Goal: Navigation & Orientation: Understand site structure

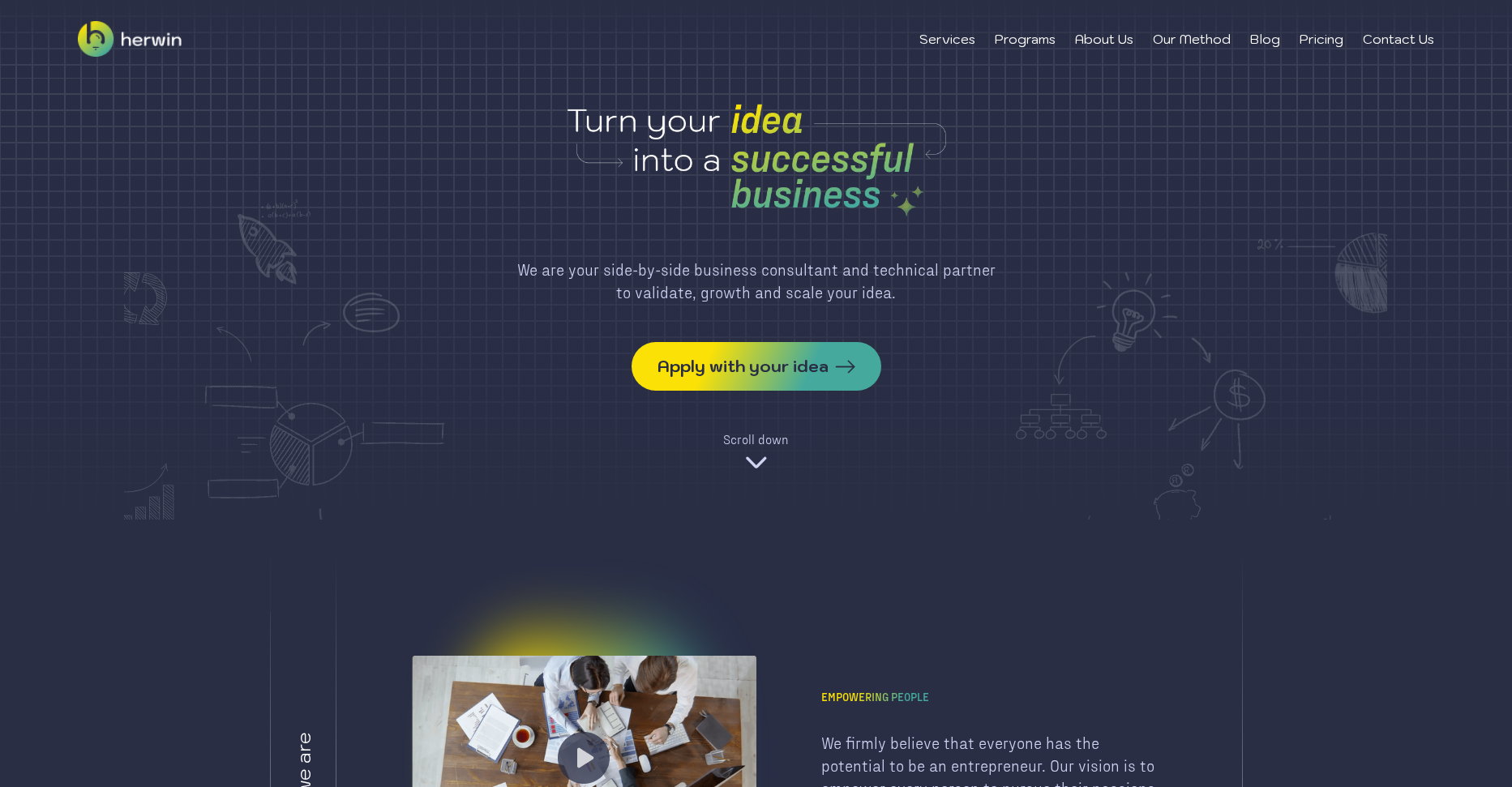
click at [747, 449] on img at bounding box center [756, 462] width 26 height 26
click at [114, 35] on img at bounding box center [130, 39] width 104 height 78
click at [1044, 35] on li "Programs" at bounding box center [1024, 39] width 61 height 20
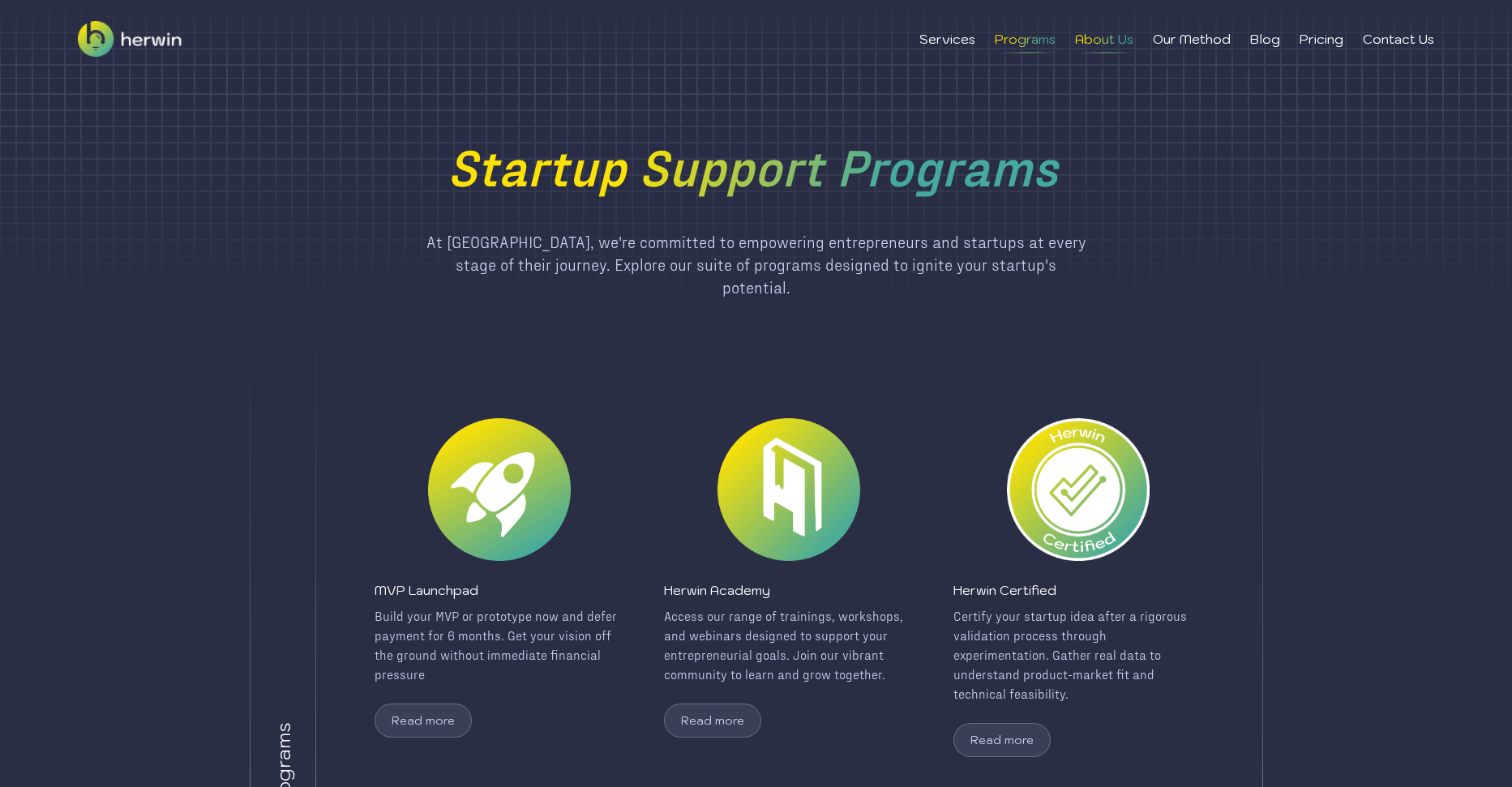
click at [1094, 44] on li "About Us" at bounding box center [1104, 39] width 59 height 20
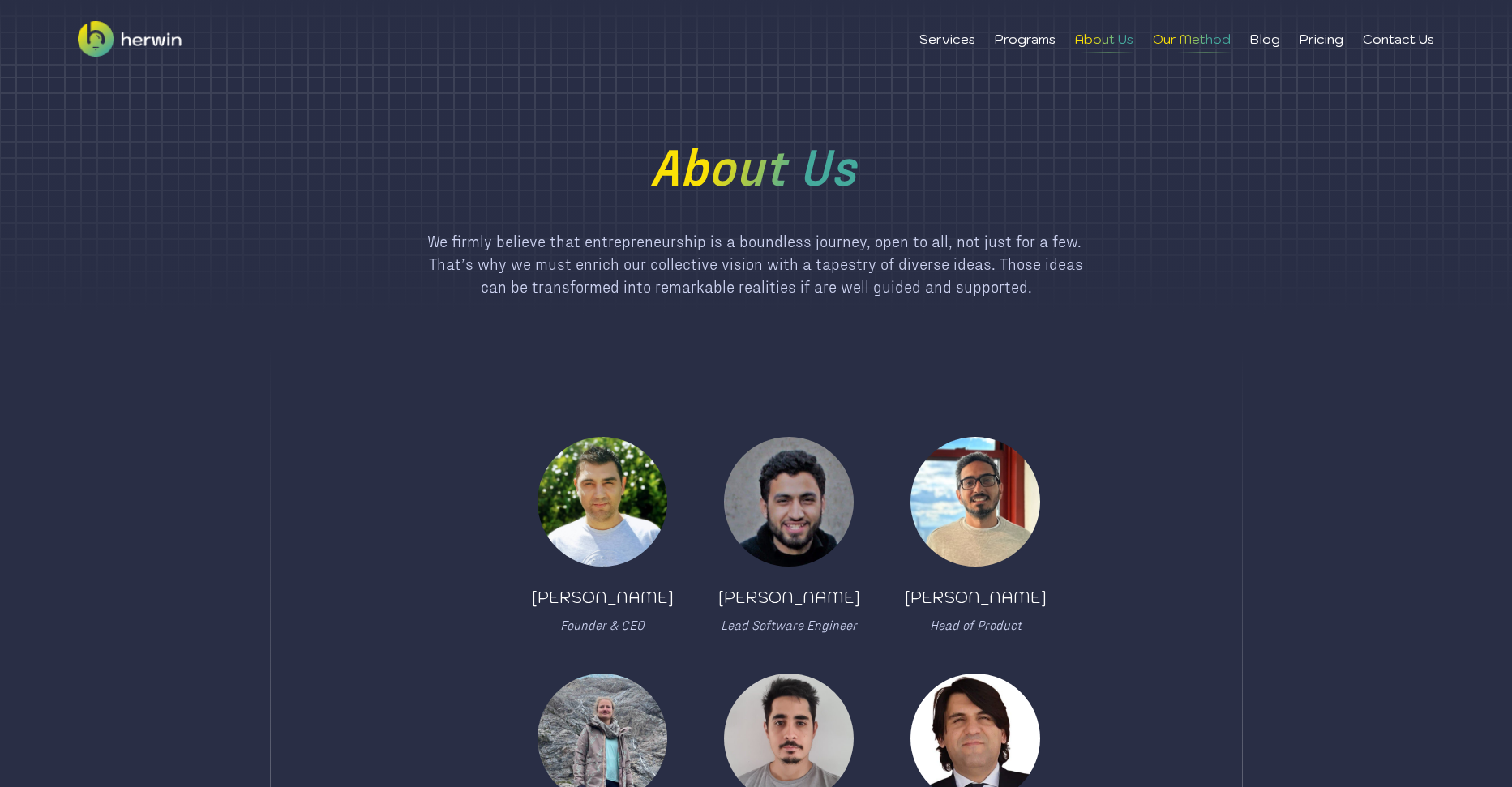
click at [1188, 37] on li "Our Method" at bounding box center [1191, 39] width 78 height 20
